Goal: Information Seeking & Learning: Learn about a topic

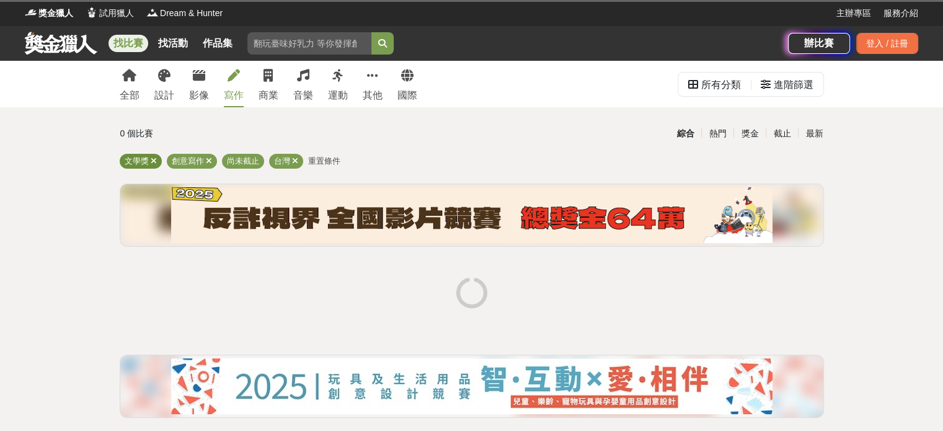
click at [154, 159] on icon at bounding box center [154, 161] width 6 height 8
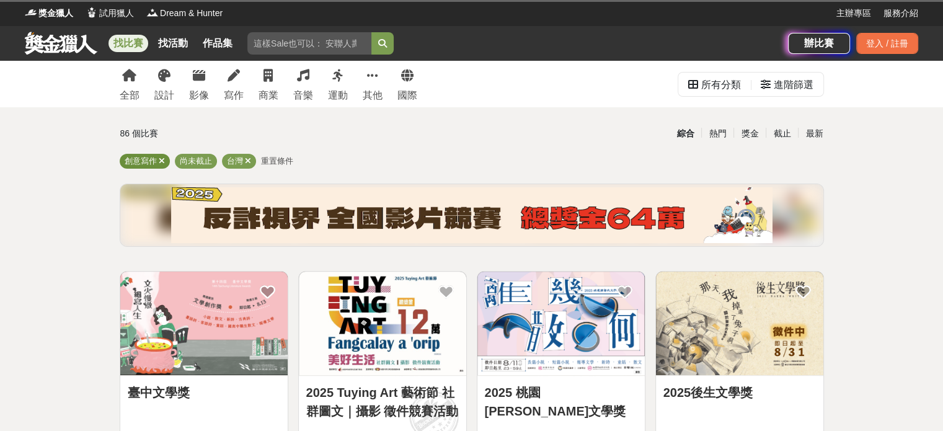
click at [164, 164] on div "創意寫作" at bounding box center [145, 161] width 50 height 15
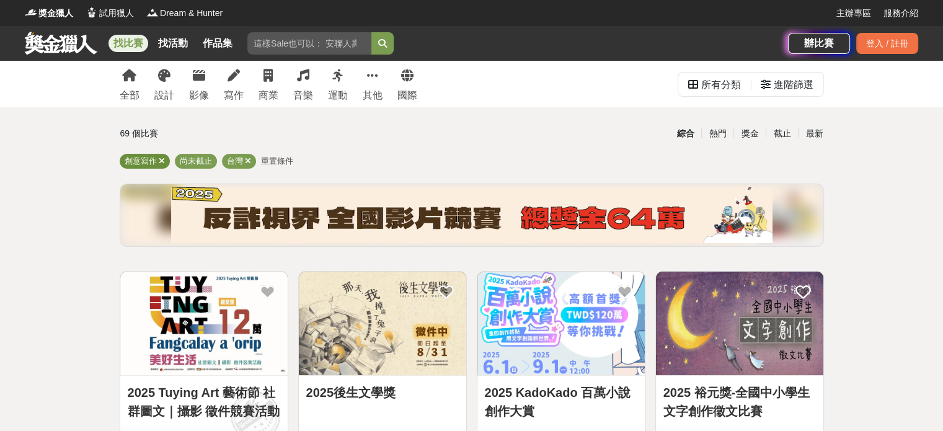
click at [162, 161] on icon at bounding box center [162, 161] width 6 height 8
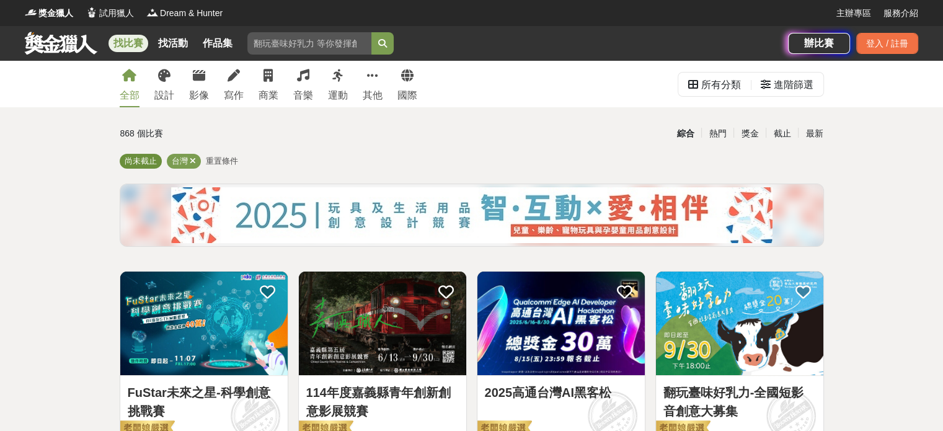
click at [156, 164] on span "尚未截止" at bounding box center [141, 160] width 32 height 9
click at [195, 161] on icon at bounding box center [193, 161] width 6 height 8
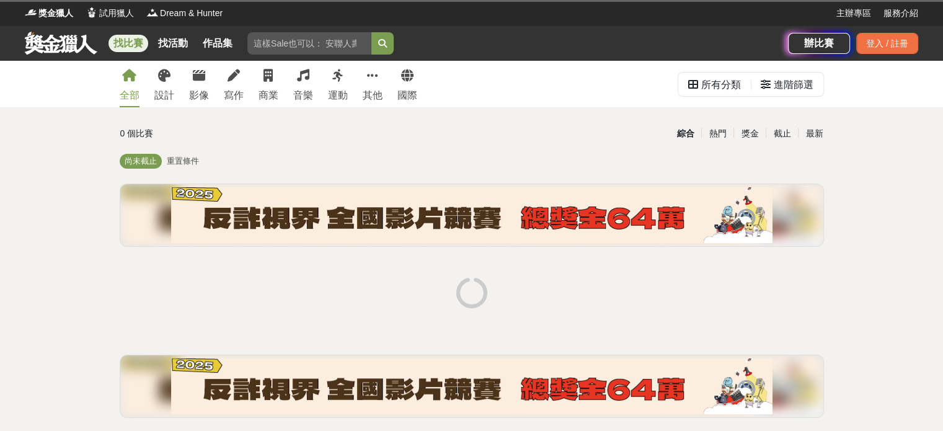
click at [69, 32] on link at bounding box center [61, 43] width 75 height 24
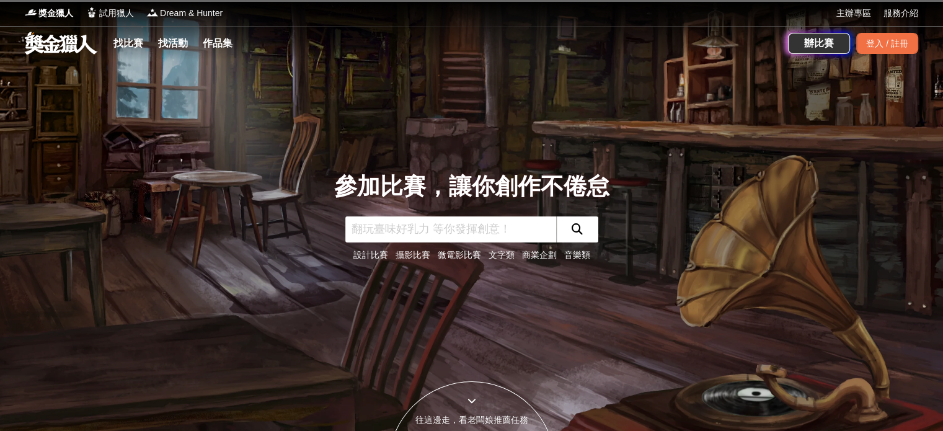
click at [432, 225] on input "text" at bounding box center [450, 229] width 211 height 26
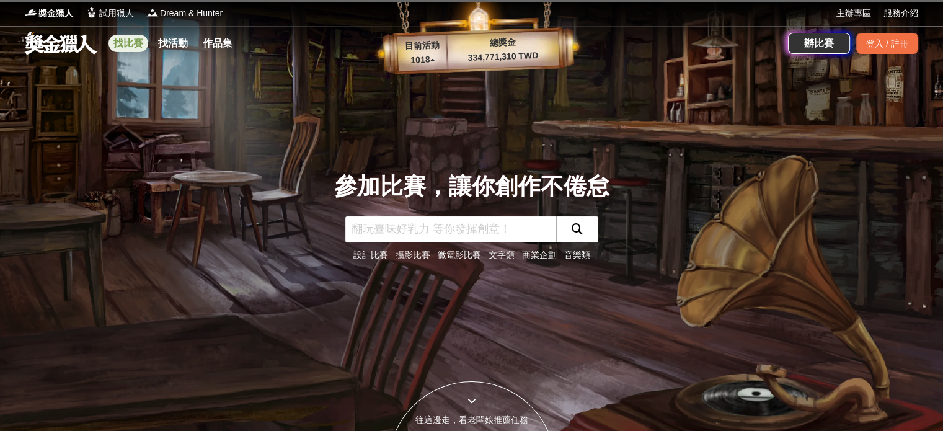
click at [134, 40] on link "找比賽" at bounding box center [129, 43] width 40 height 17
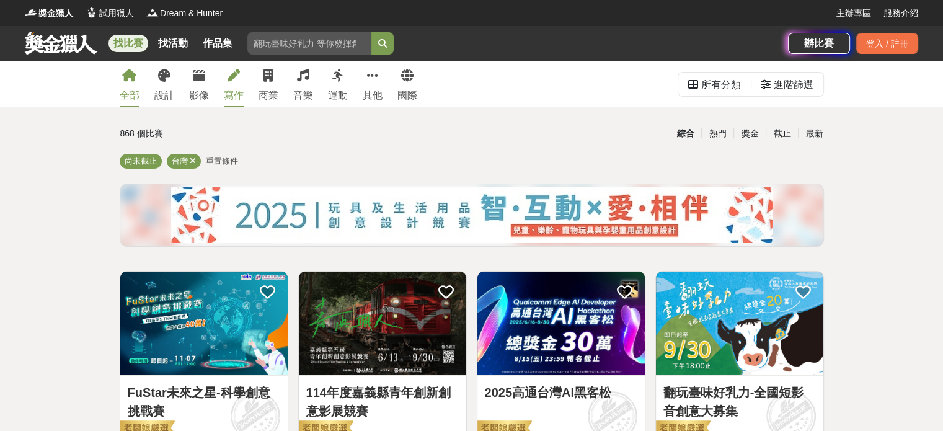
click at [238, 86] on link "寫作" at bounding box center [234, 84] width 20 height 47
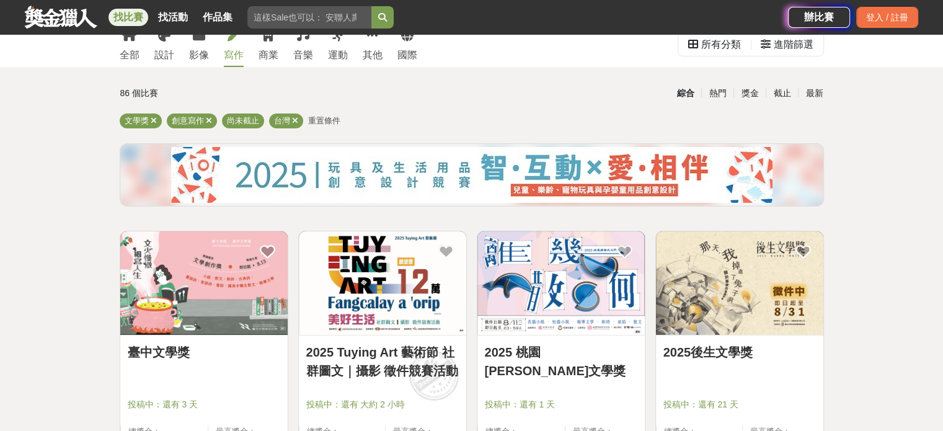
scroll to position [62, 0]
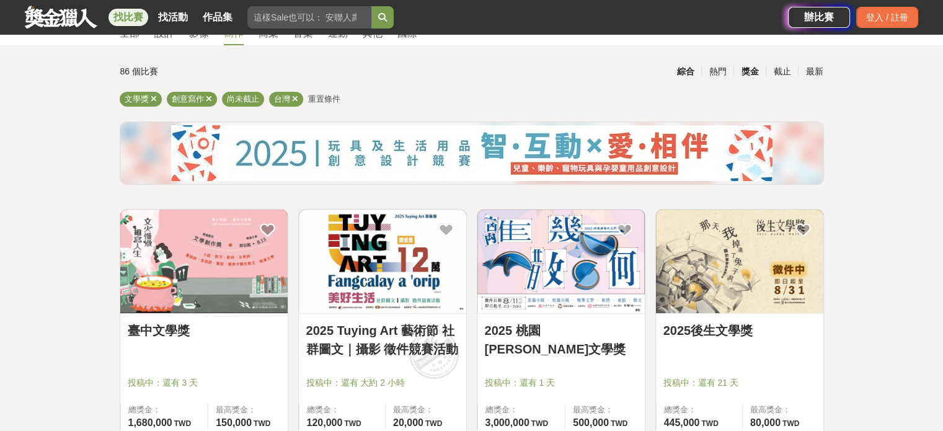
click at [752, 68] on div "獎金" at bounding box center [750, 72] width 32 height 22
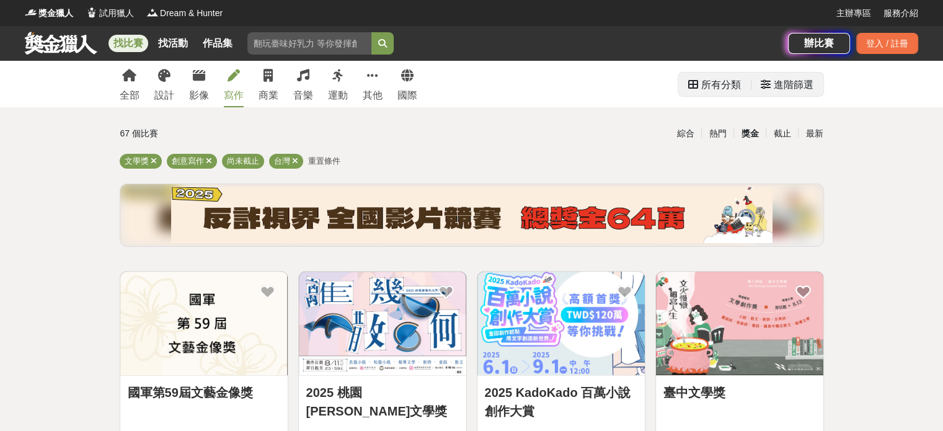
click at [779, 81] on div "進階篩選" at bounding box center [794, 85] width 40 height 25
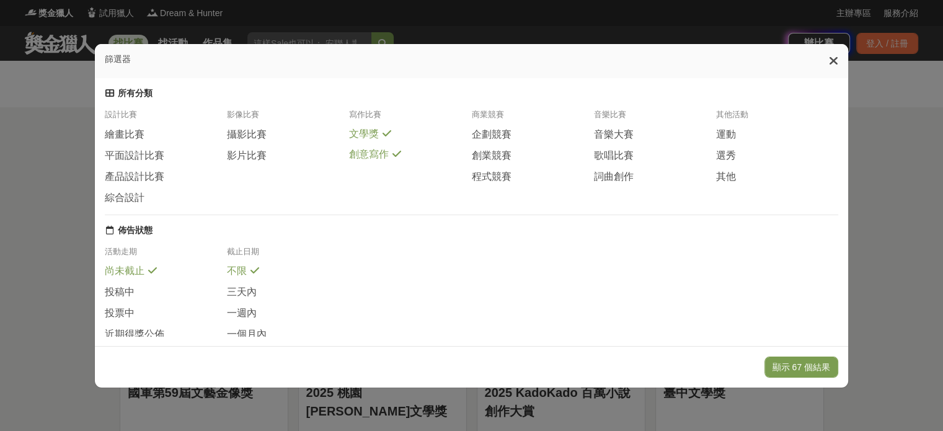
click at [363, 117] on div "寫作比賽" at bounding box center [410, 118] width 122 height 19
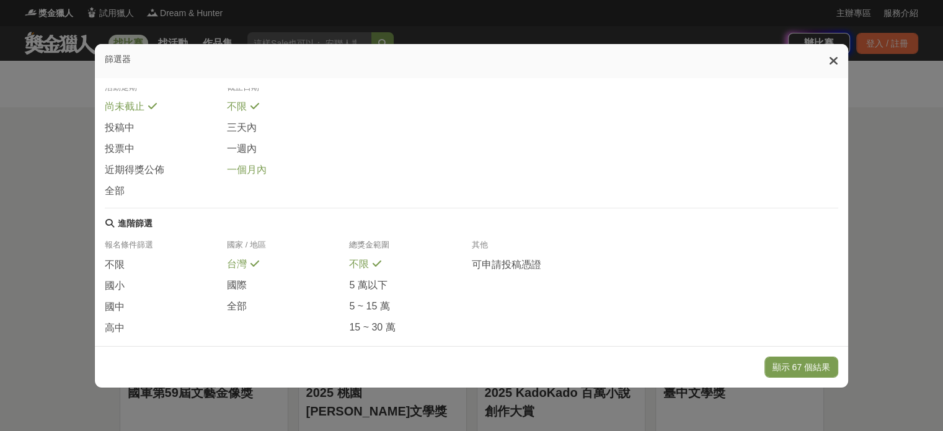
scroll to position [186, 0]
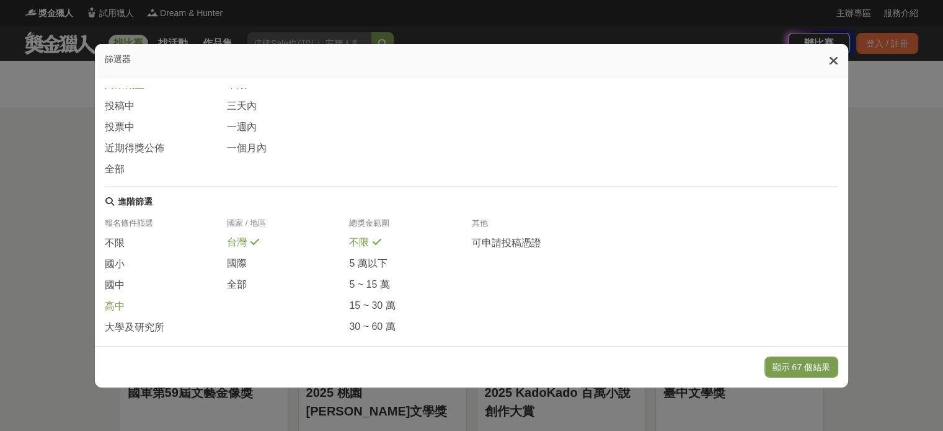
click at [110, 313] on span "高中" at bounding box center [115, 306] width 20 height 13
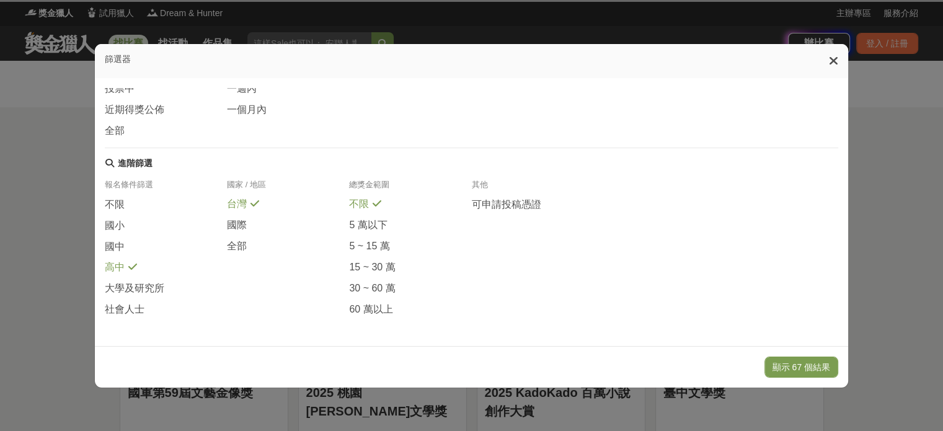
scroll to position [246, 0]
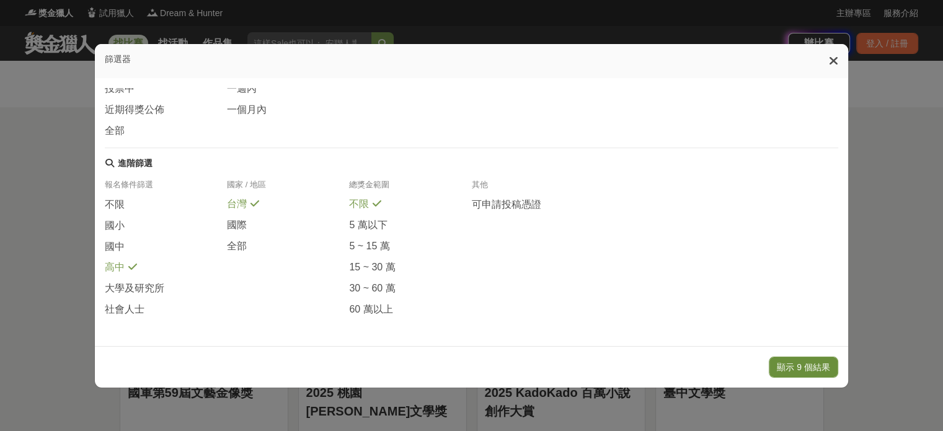
click at [803, 365] on button "顯示 9 個結果" at bounding box center [803, 367] width 69 height 21
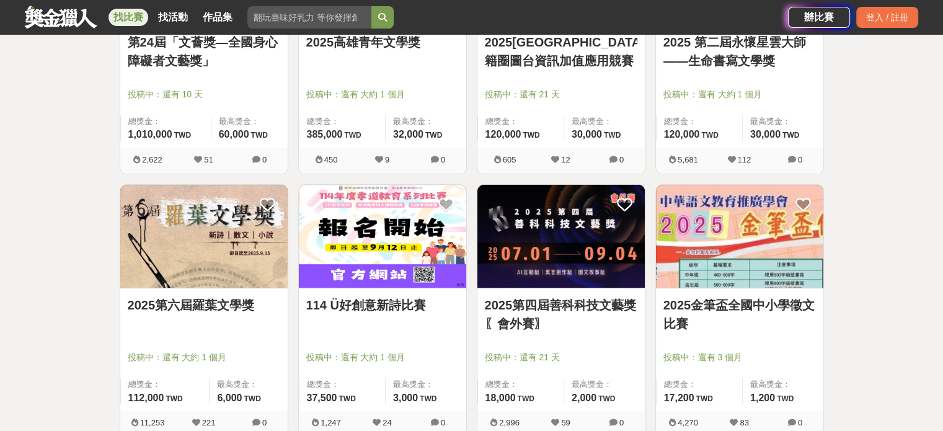
scroll to position [372, 0]
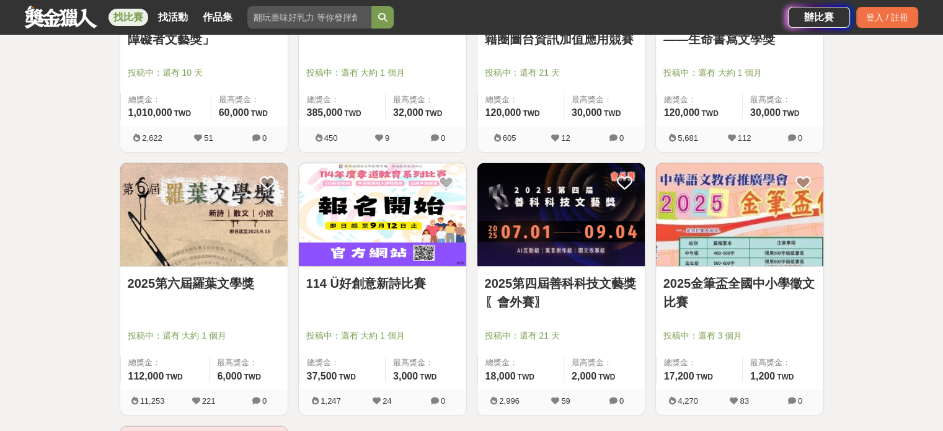
click at [226, 283] on link "2025第六屆羅葉文學獎" at bounding box center [204, 283] width 153 height 19
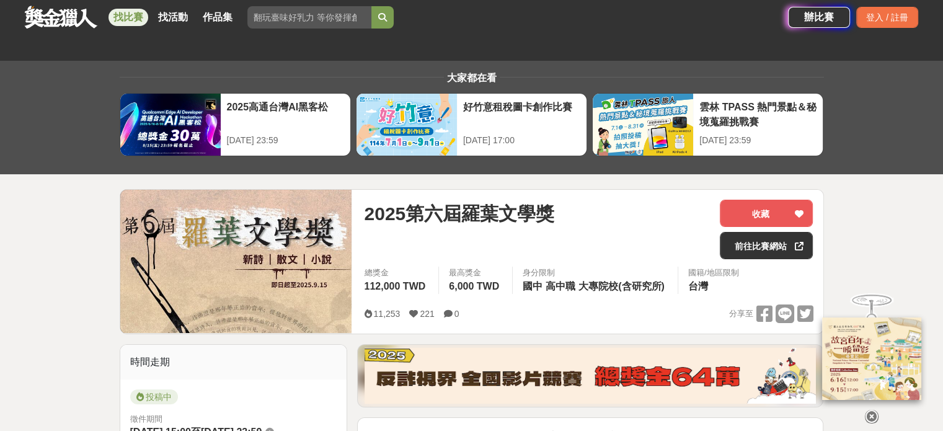
drag, startPoint x: 876, startPoint y: 419, endPoint x: 943, endPoint y: 243, distance: 187.9
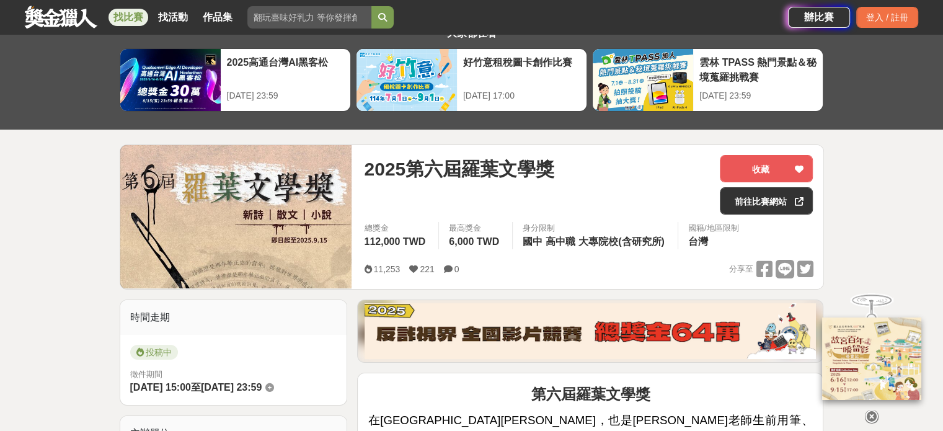
scroll to position [124, 0]
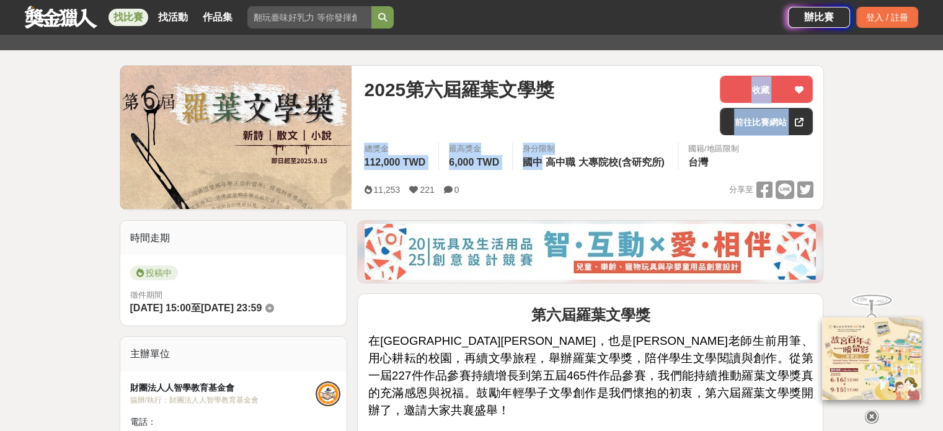
drag, startPoint x: 552, startPoint y: 166, endPoint x: 698, endPoint y: 136, distance: 148.8
click at [698, 136] on div "2025第六屆羅葉文學獎 收藏 前往比賽網站 總獎金 112,000 TWD 最高獎金 6,000 TWD 身分限制 國中 高中職 大專院校(含研究所) 國籍…" at bounding box center [588, 138] width 469 height 144
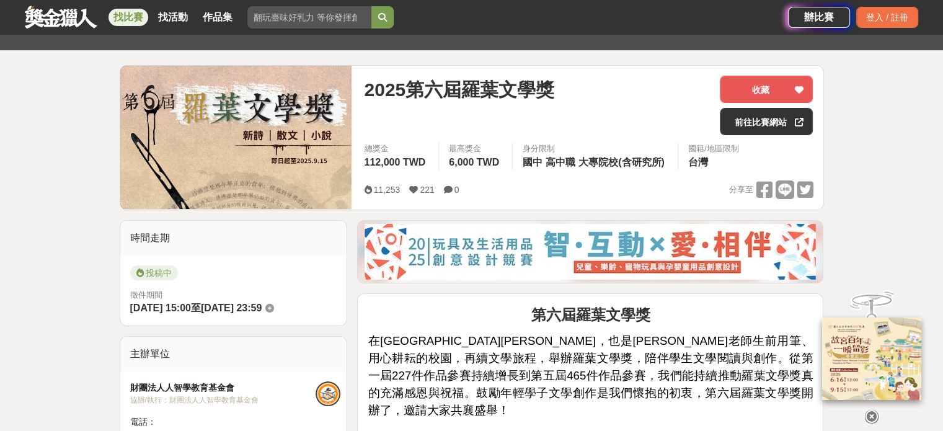
click at [432, 334] on span "在慈心華德福學校，也是羅葉老師生前用筆、用心耕耘的校園，再續文學旅程，舉辦羅葉文學獎，陪伴學生文學閱讀與創作。從第一屆227件作品參賽持續增長到第五屆465件…" at bounding box center [590, 375] width 445 height 82
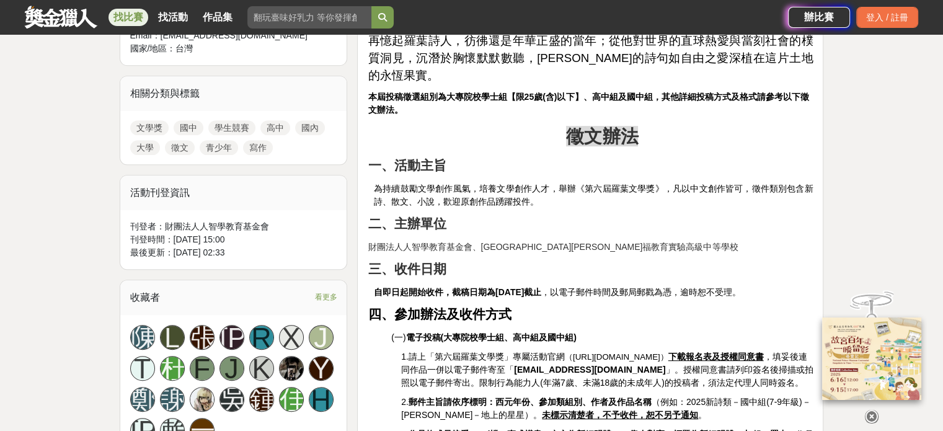
scroll to position [620, 0]
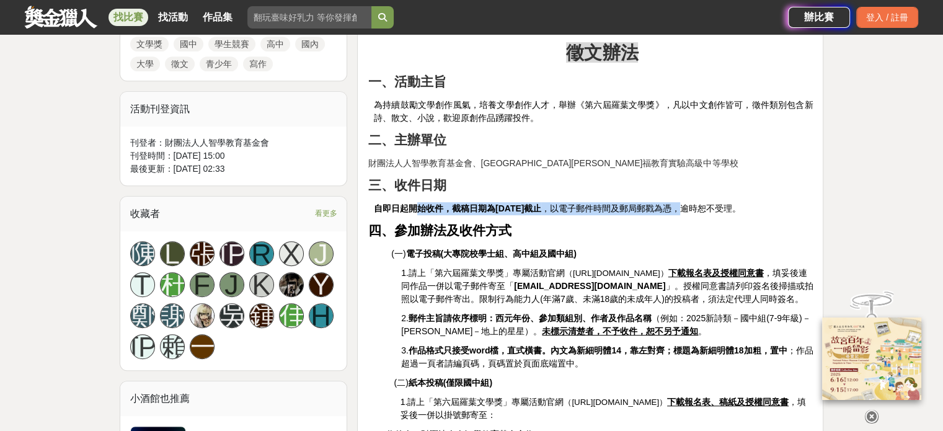
drag, startPoint x: 419, startPoint y: 164, endPoint x: 706, endPoint y: 166, distance: 287.2
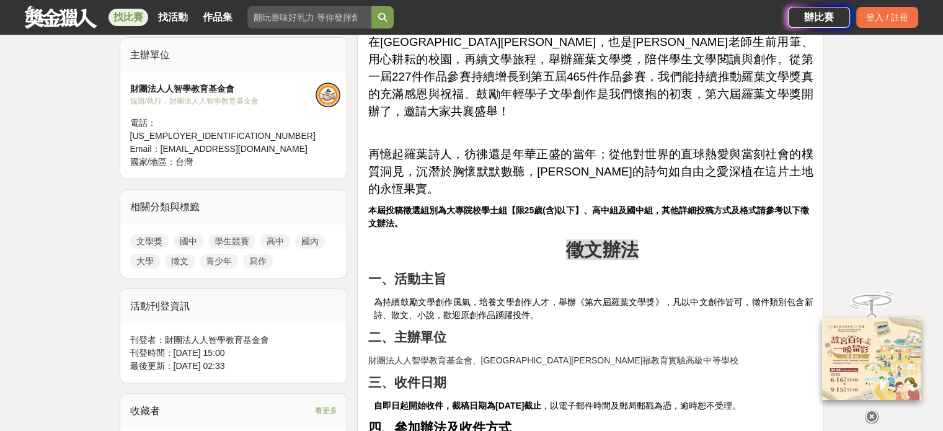
scroll to position [186, 0]
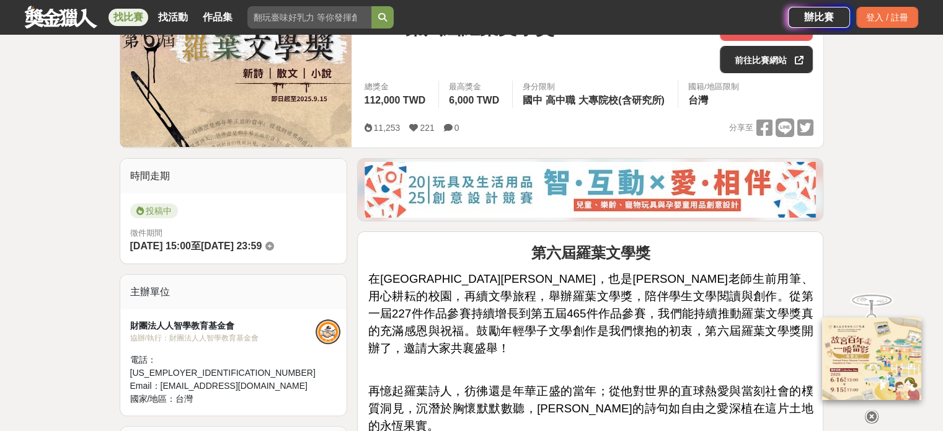
click at [374, 126] on span "11,253" at bounding box center [386, 128] width 27 height 10
click at [365, 125] on icon at bounding box center [367, 127] width 7 height 9
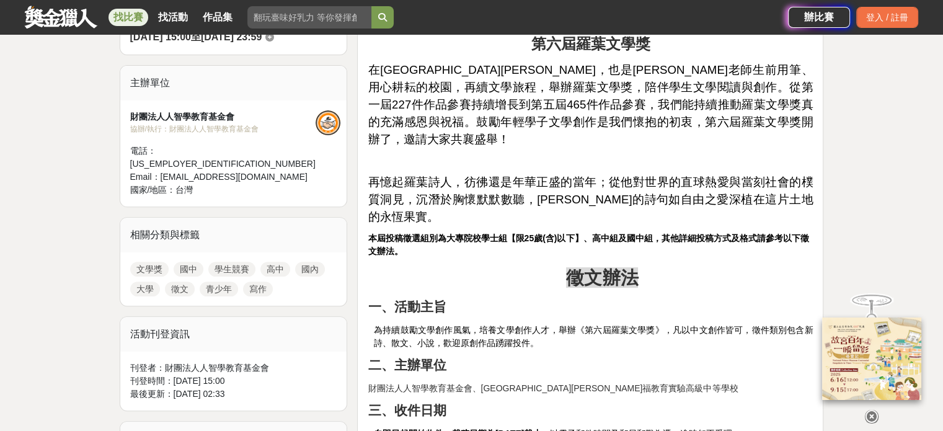
scroll to position [496, 0]
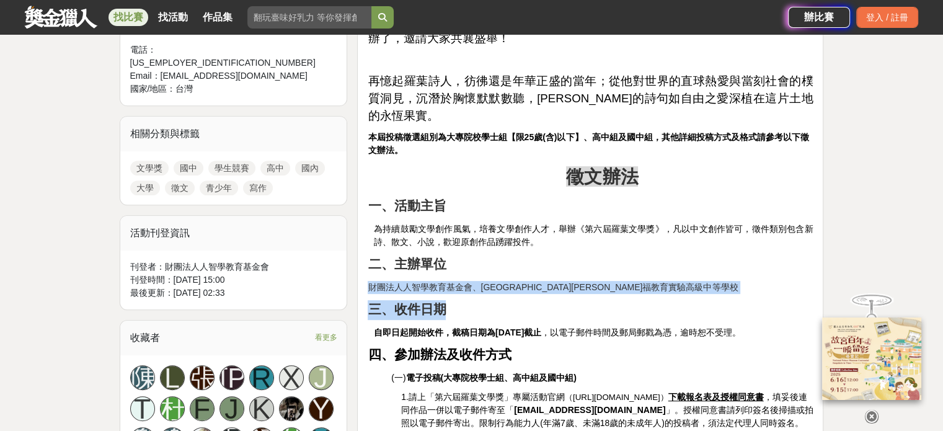
drag, startPoint x: 370, startPoint y: 254, endPoint x: 666, endPoint y: 274, distance: 296.5
click at [667, 300] on p "三、收件日期" at bounding box center [590, 310] width 445 height 20
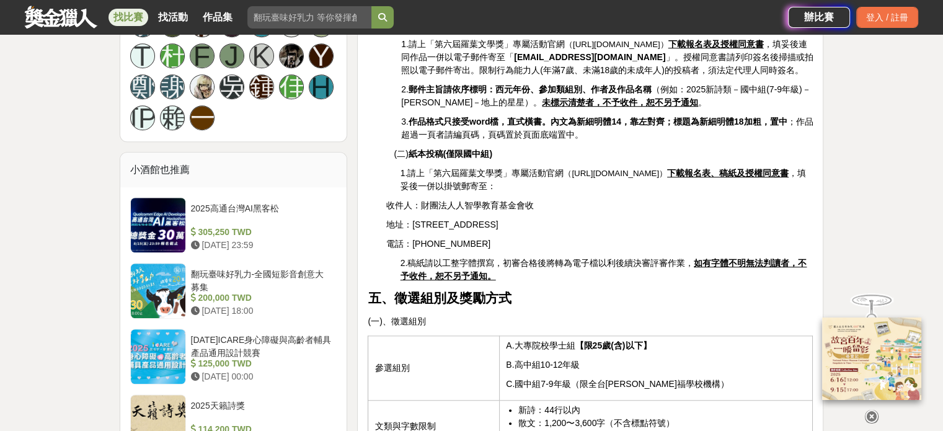
scroll to position [930, 0]
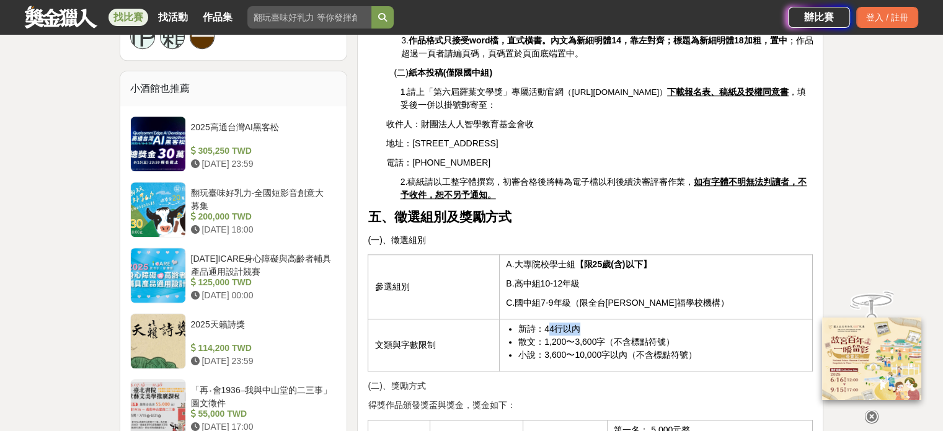
drag, startPoint x: 548, startPoint y: 298, endPoint x: 584, endPoint y: 305, distance: 36.7
click at [584, 319] on td "新詩：44行以內 散文：1,200〜3,600字（不含標點符號） 小說：3,600〜10,000字以內（不含標點符號）" at bounding box center [656, 345] width 313 height 52
click at [638, 323] on li "新詩：44行以內" at bounding box center [662, 329] width 288 height 13
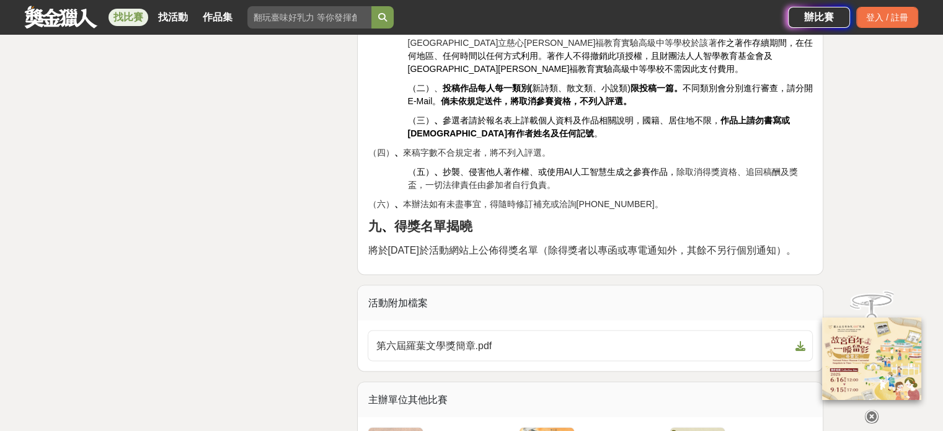
scroll to position [2233, 0]
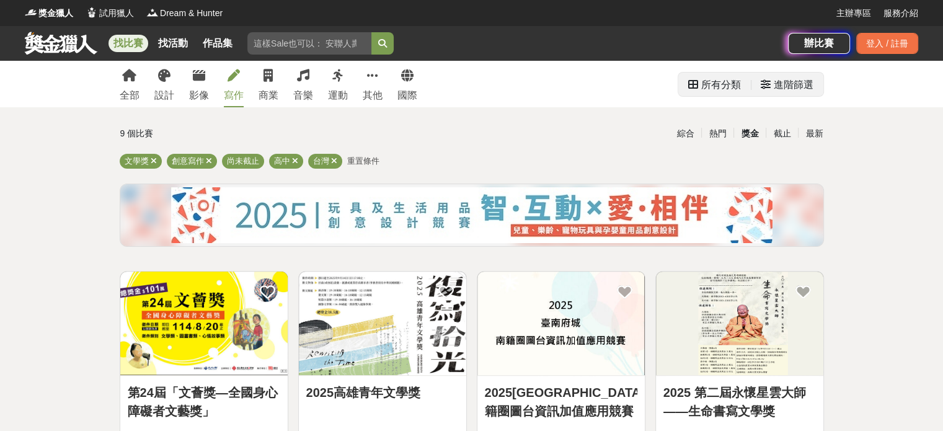
click at [774, 89] on div "進階篩選" at bounding box center [794, 85] width 40 height 25
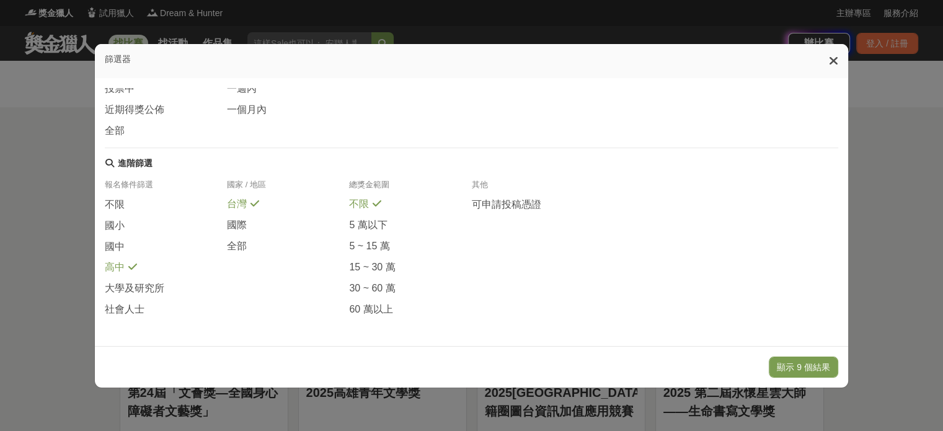
scroll to position [246, 0]
click at [811, 369] on button "顯示 9 個結果" at bounding box center [803, 367] width 69 height 21
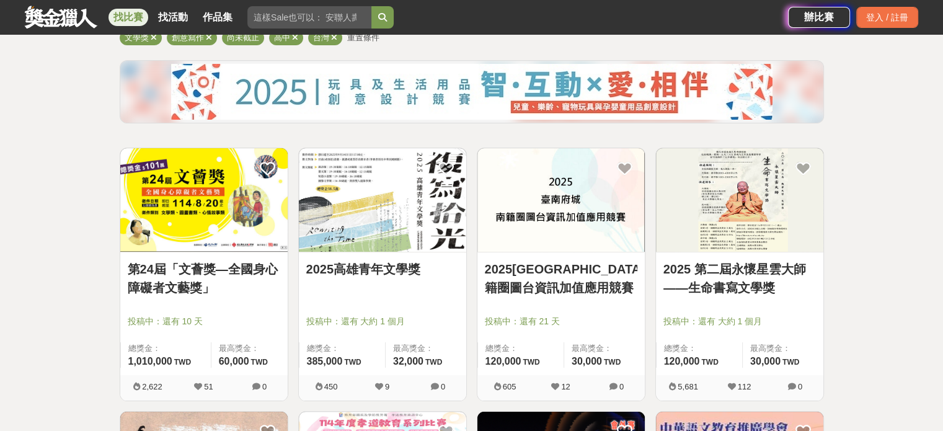
scroll to position [124, 0]
click at [380, 270] on link "2025高雄青年文學獎" at bounding box center [382, 268] width 153 height 19
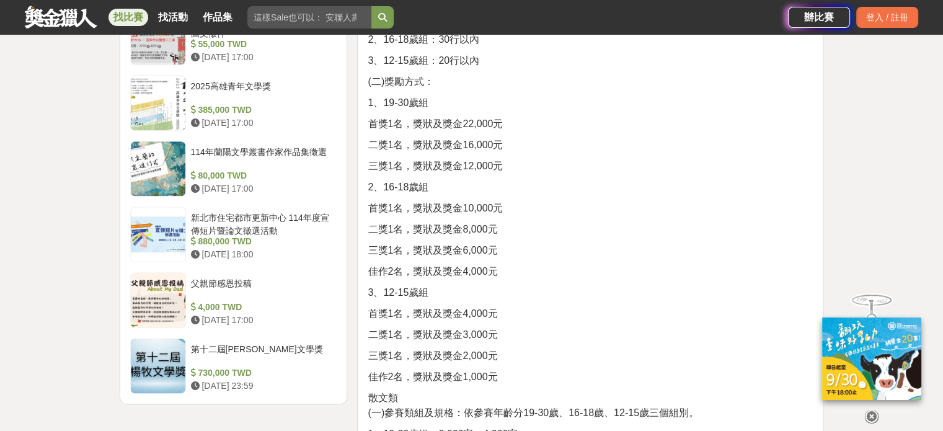
scroll to position [1488, 0]
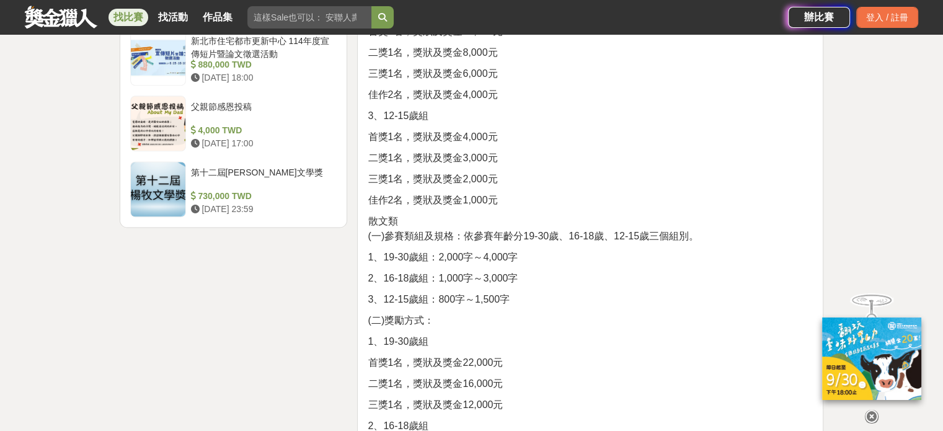
scroll to position [1675, 0]
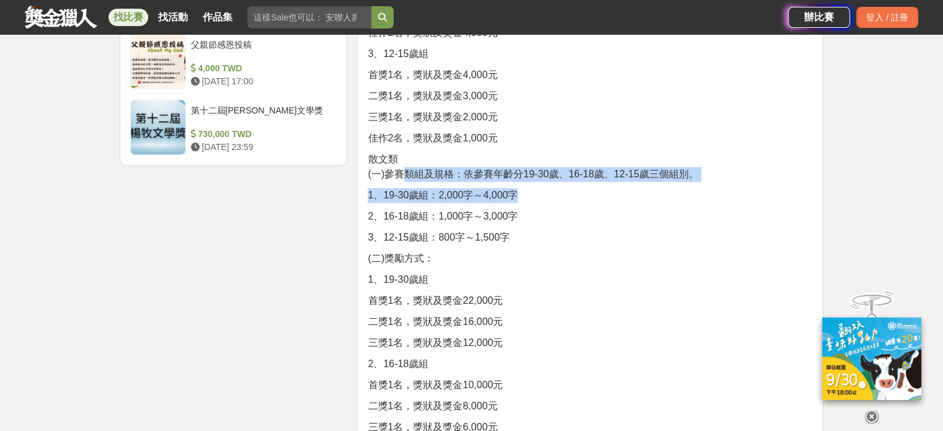
drag, startPoint x: 405, startPoint y: 204, endPoint x: 592, endPoint y: 229, distance: 188.3
click at [592, 229] on div "前言 〈緣起〉青年的文學夢，用一座城市的力量來守護── 民國94年，時任民生報文教線記者的作家李友煌，深感校園中青年的文學創作心思，迫切需要被看見和鼓勵，才能…" at bounding box center [590, 355] width 445 height 3205
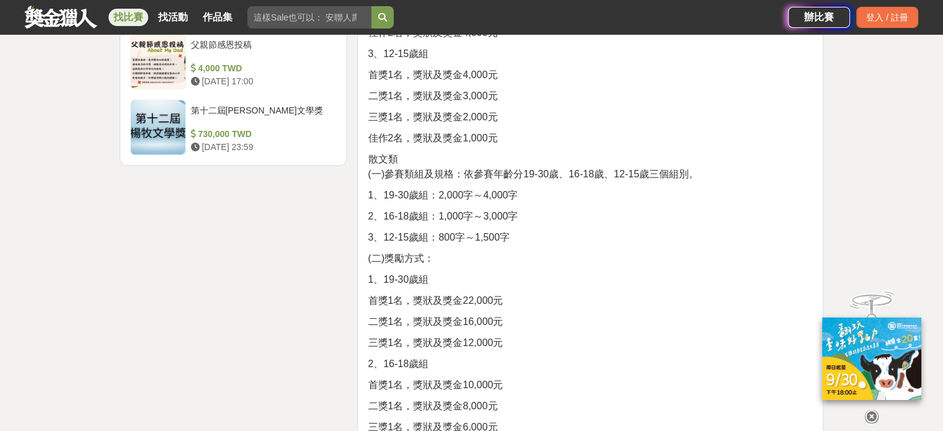
click at [605, 256] on div "前言 〈緣起〉青年的文學夢，用一座城市的力量來守護── 民國94年，時任民生報文教線記者的作家李友煌，深感校園中青年的文學創作心思，迫切需要被看見和鼓勵，才能…" at bounding box center [590, 355] width 445 height 3205
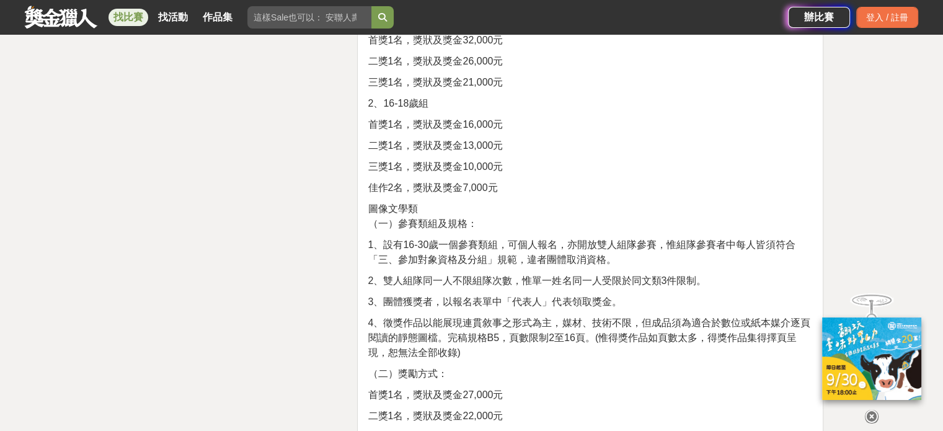
scroll to position [2419, 0]
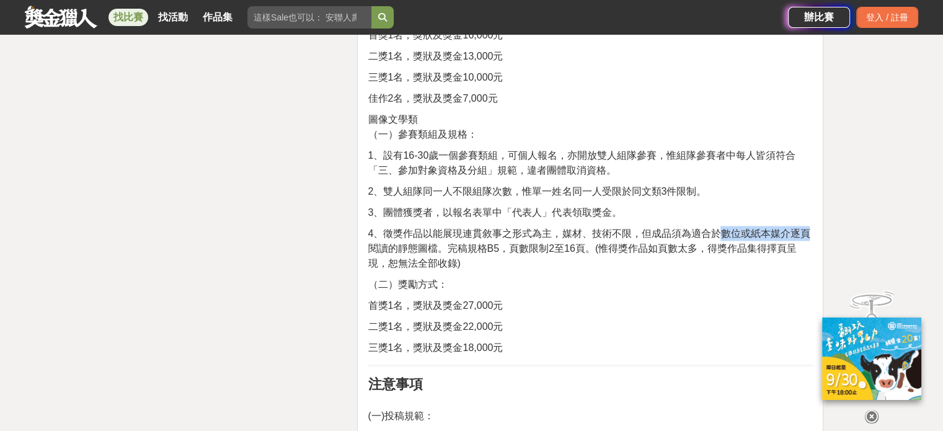
drag, startPoint x: 718, startPoint y: 266, endPoint x: 807, endPoint y: 265, distance: 89.3
click at [807, 265] on span "4、徵獎作品以能展現連貫敘事之形式為主，媒材、技術不限，但成品須為適合於數位或紙本媒介逐頁閱讀的靜態圖檔。完稿規格B5，頁數限制2至16頁。(惟得獎作品如頁數…" at bounding box center [589, 248] width 442 height 40
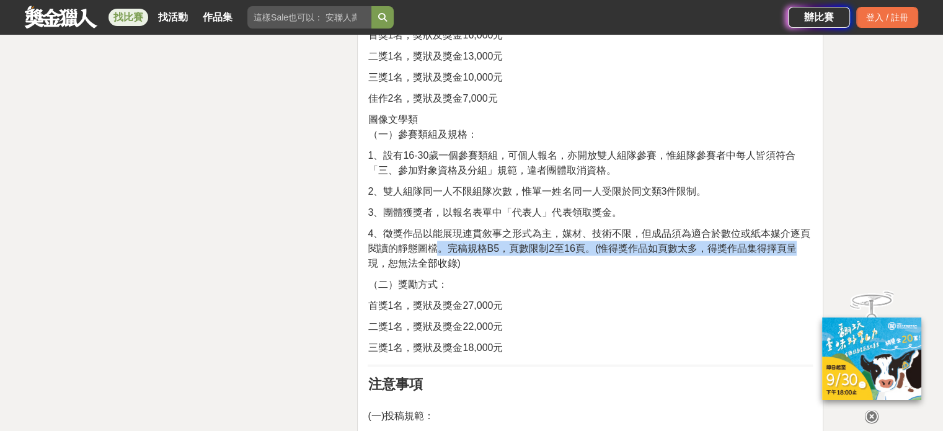
drag, startPoint x: 442, startPoint y: 285, endPoint x: 812, endPoint y: 282, distance: 370.9
click at [812, 271] on p "4、徵獎作品以能展現連貫敘事之形式為主，媒材、技術不限，但成品須為適合於數位或紙本媒介逐頁閱讀的靜態圖檔。完稿規格B5，頁數限制2至16頁。(惟得獎作品如頁數…" at bounding box center [590, 248] width 445 height 45
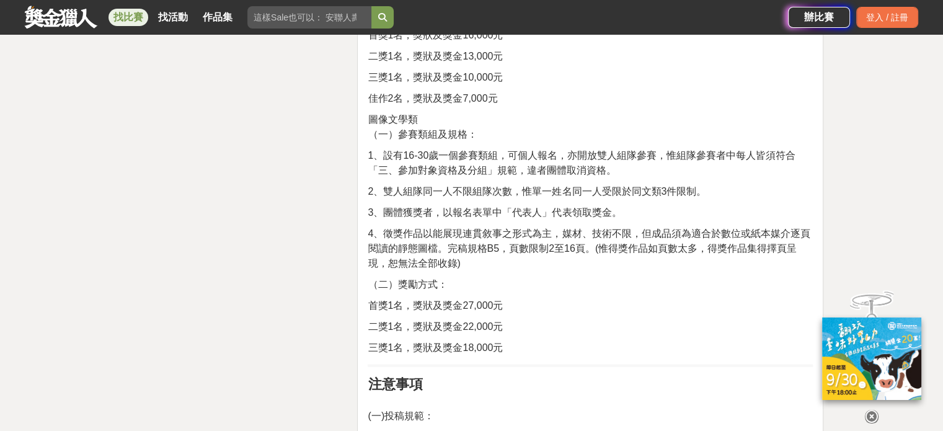
click at [419, 269] on span "4、徵獎作品以能展現連貫敘事之形式為主，媒材、技術不限，但成品須為適合於數位或紙本媒介逐頁閱讀的靜態圖檔。完稿規格B5，頁數限制2至16頁。(惟得獎作品如頁數…" at bounding box center [589, 248] width 442 height 40
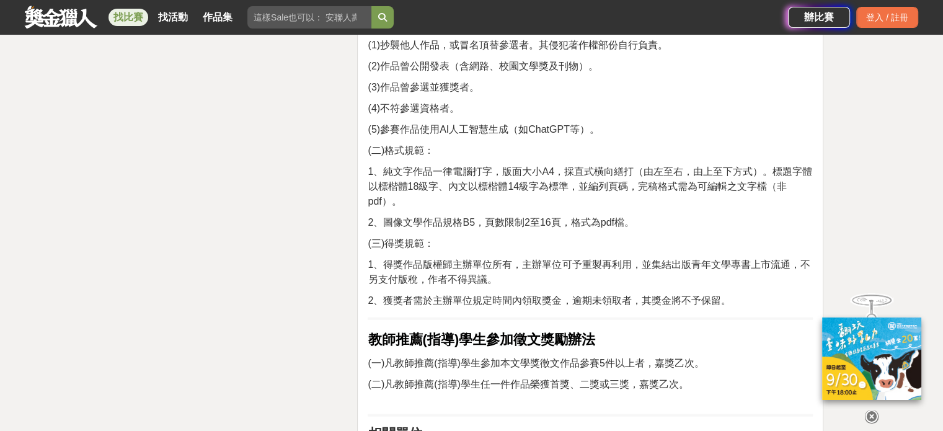
scroll to position [3039, 0]
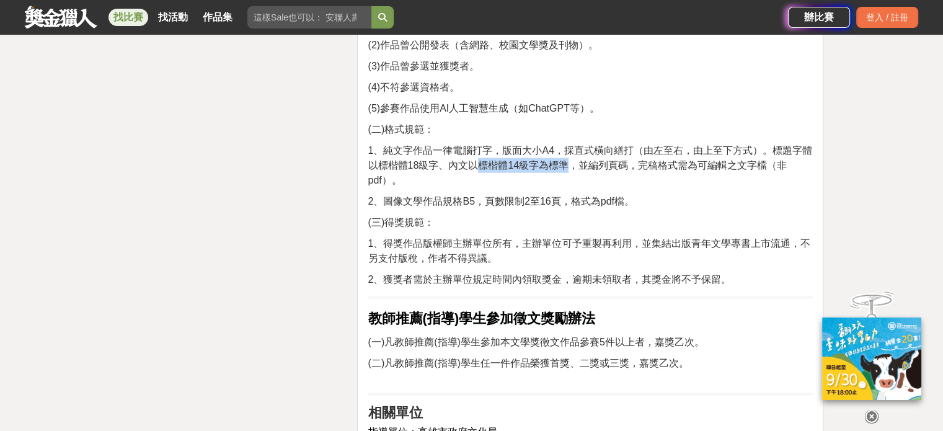
drag, startPoint x: 478, startPoint y: 198, endPoint x: 571, endPoint y: 195, distance: 93.1
click at [571, 185] on span "1、純文字作品一律電腦打字，版面大小A4，採直式橫向繕打（由左至右，由上至下方式）。標題字體以標楷體18級字、內文以標楷體14級字為標準，並編列頁碼，完稿格式…" at bounding box center [590, 165] width 444 height 40
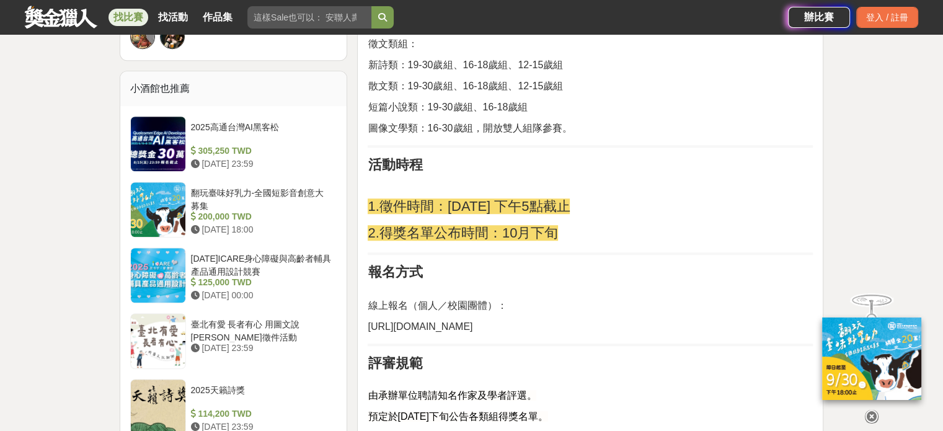
scroll to position [992, 0]
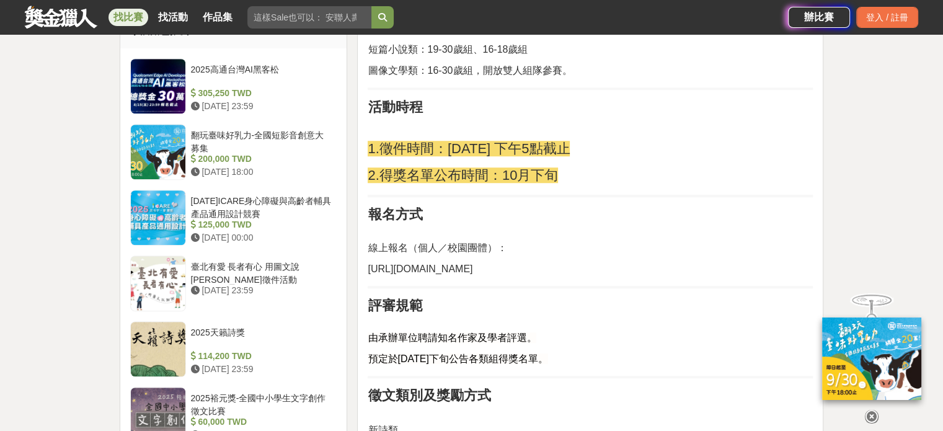
drag, startPoint x: 368, startPoint y: 300, endPoint x: 523, endPoint y: 295, distance: 155.1
click at [523, 277] on p "https://ksylaward.blogspot.com/" at bounding box center [590, 269] width 445 height 15
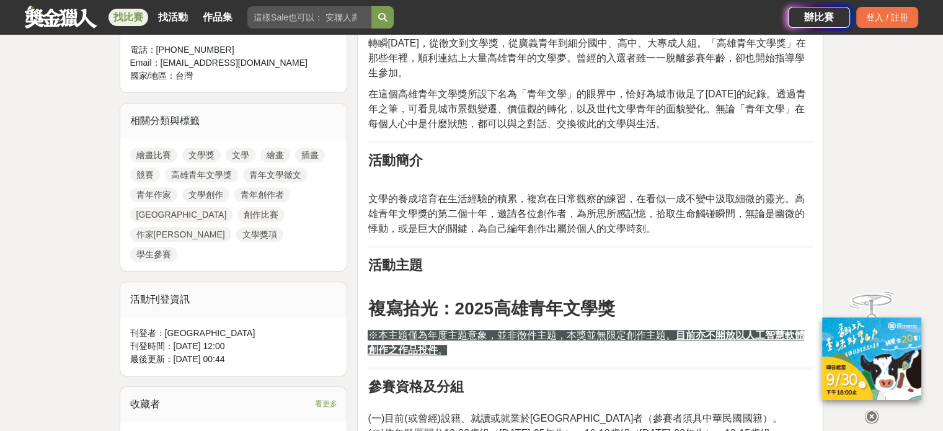
scroll to position [868, 0]
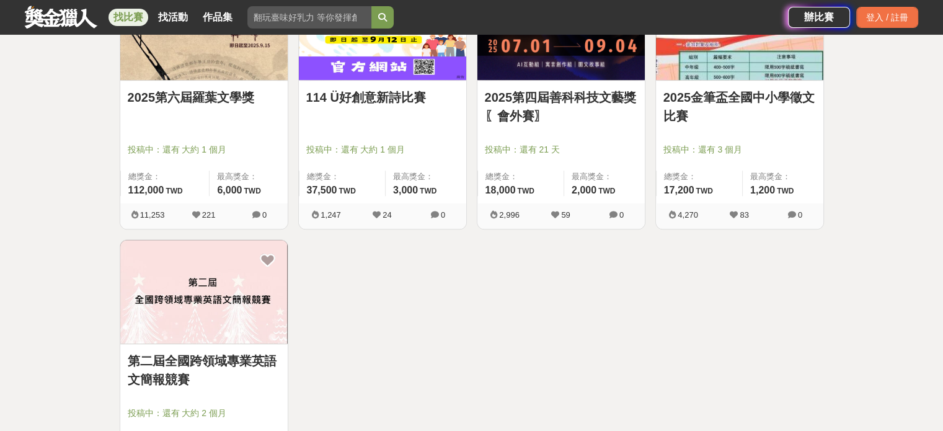
scroll to position [434, 0]
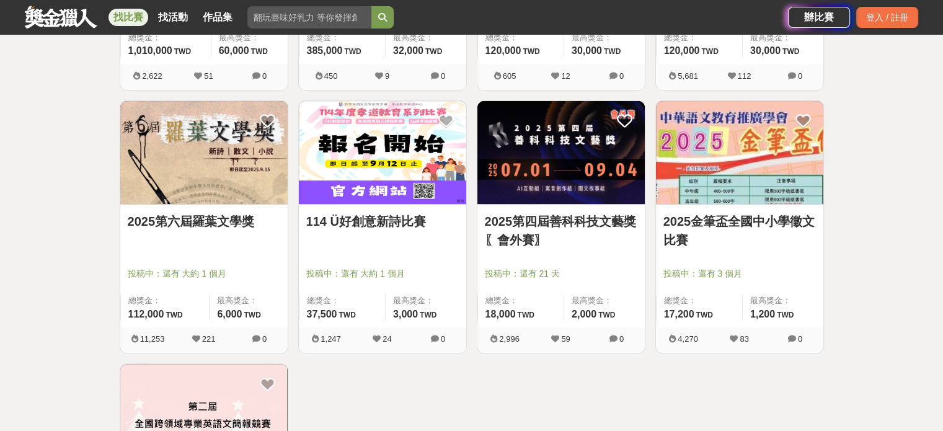
drag, startPoint x: 388, startPoint y: 171, endPoint x: 394, endPoint y: 169, distance: 6.3
click at [401, 153] on img at bounding box center [382, 153] width 167 height 104
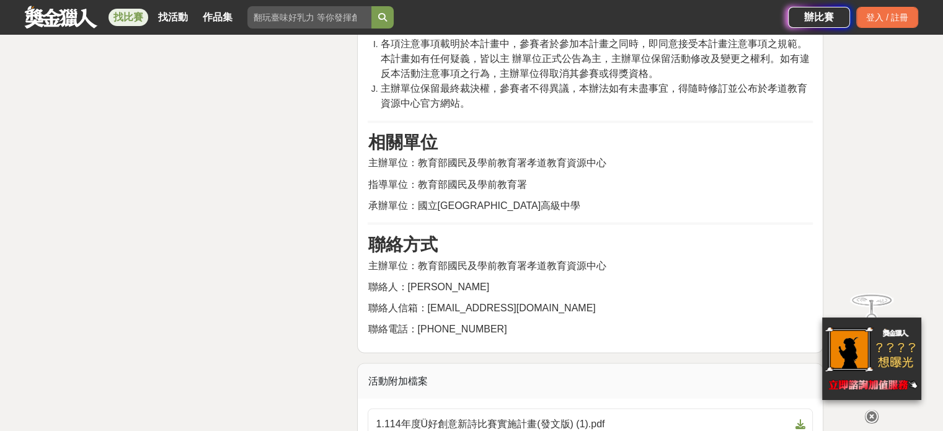
scroll to position [2419, 0]
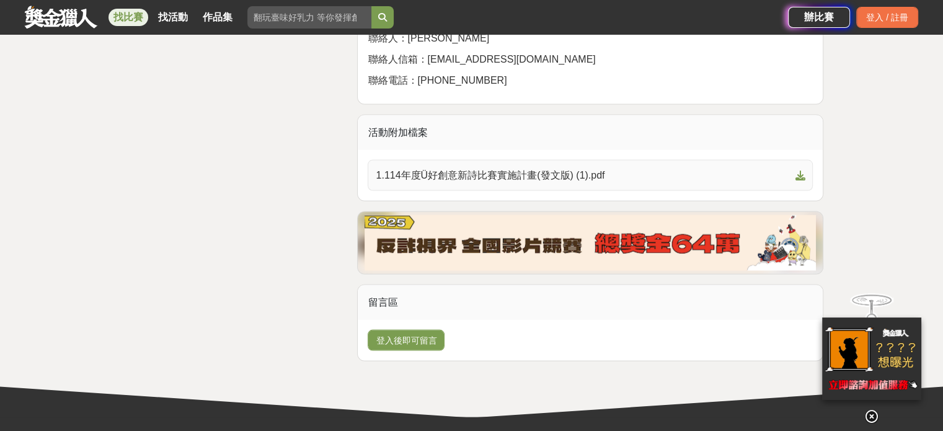
click at [441, 168] on span "1.114年度Ü好創意新詩比賽實施計畫(發文版) (1).pdf" at bounding box center [583, 175] width 414 height 15
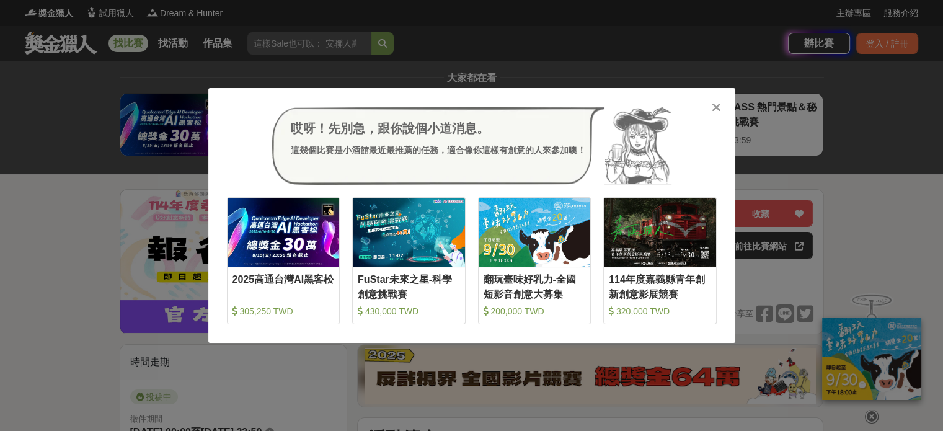
click at [724, 104] on div "哎呀！先別急，跟你說個小道消息。 這幾個比賽是小酒館最近最推薦的任務，適合像你這樣有創意的人來參加噢！ 收藏 2025高通台灣AI黑客松 305,250 TW…" at bounding box center [471, 215] width 527 height 255
